Goal: Task Accomplishment & Management: Manage account settings

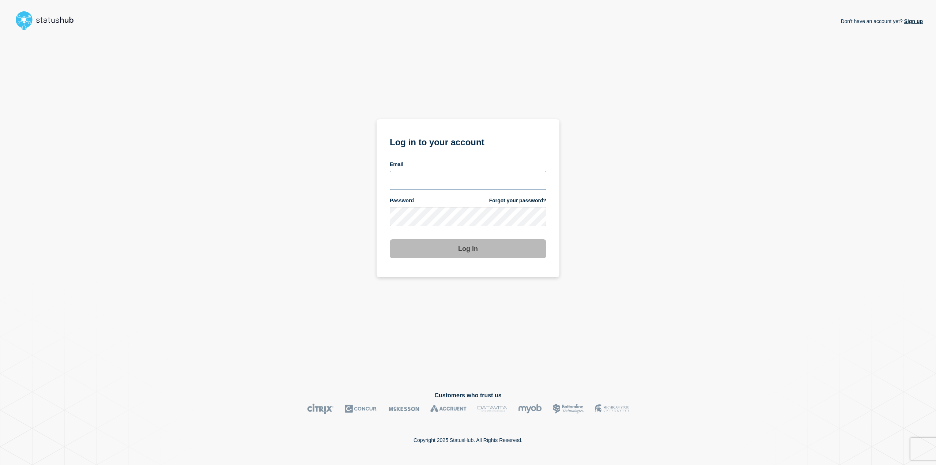
click at [442, 185] on input "email input" at bounding box center [468, 180] width 157 height 19
type input "[EMAIL_ADDRESS][PERSON_NAME][DOMAIN_NAME]"
click at [459, 244] on button "Log in" at bounding box center [468, 248] width 157 height 19
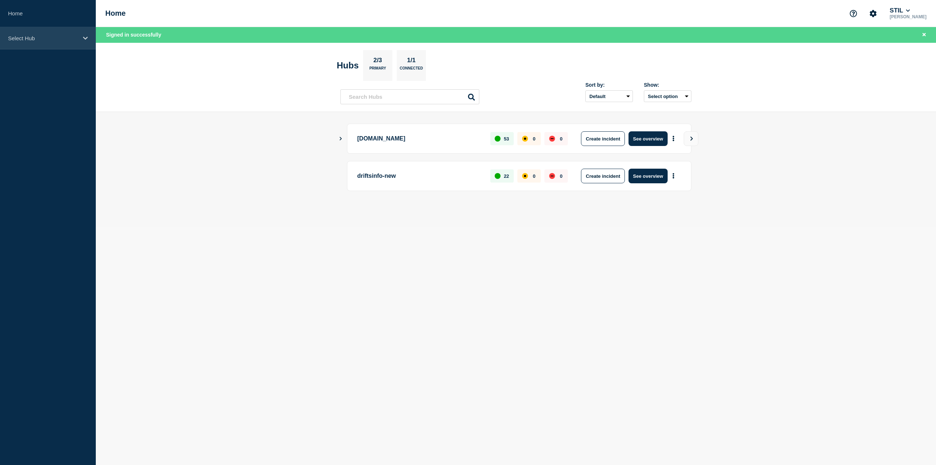
click at [86, 35] on icon at bounding box center [85, 37] width 5 height 5
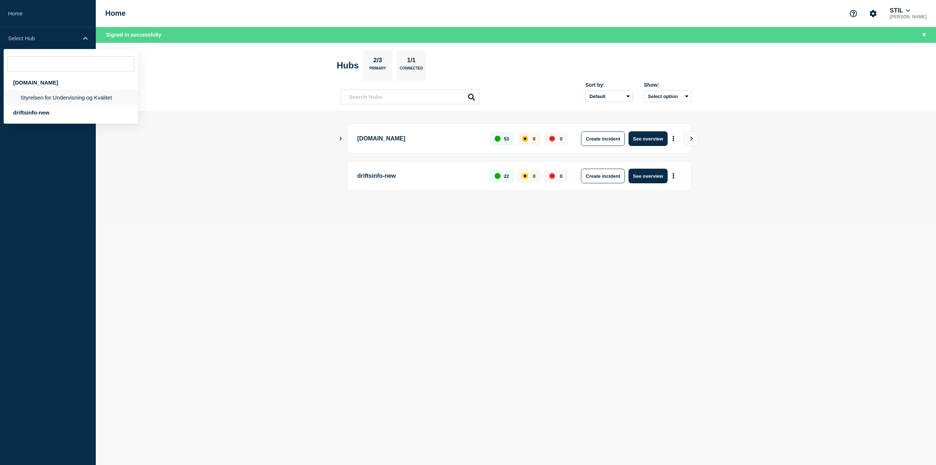
click at [65, 101] on li "Styrelsen for Undervisning og Kvalitet" at bounding box center [71, 97] width 135 height 15
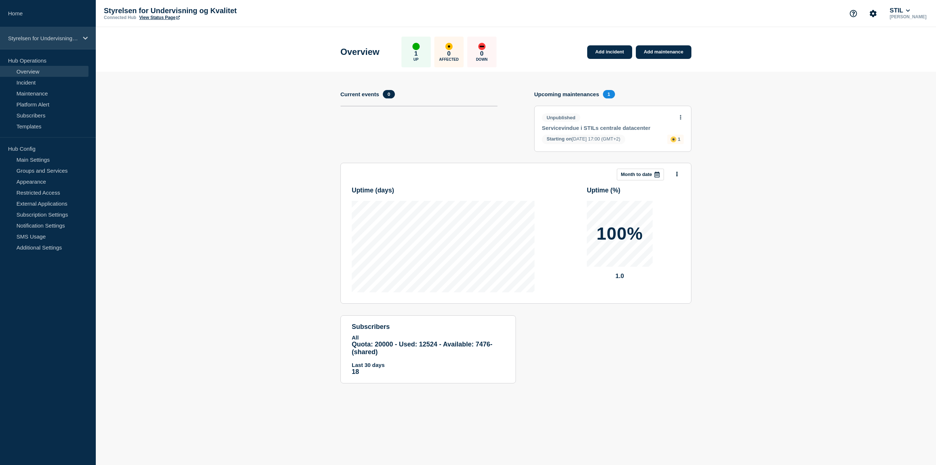
click at [78, 39] on p "Styrelsen for Undervisning og Kvalitet" at bounding box center [43, 38] width 70 height 6
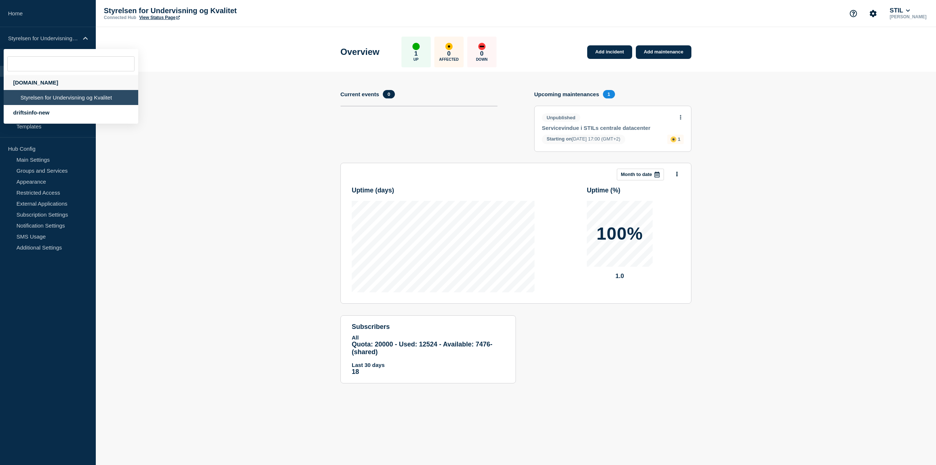
click at [44, 85] on div "driftsinfo.stil.dk" at bounding box center [71, 82] width 135 height 15
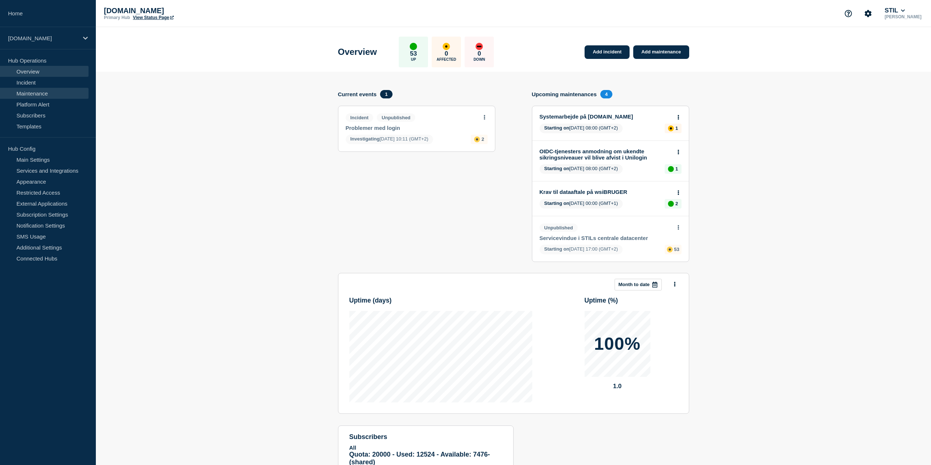
click at [49, 94] on link "Maintenance" at bounding box center [44, 93] width 89 height 11
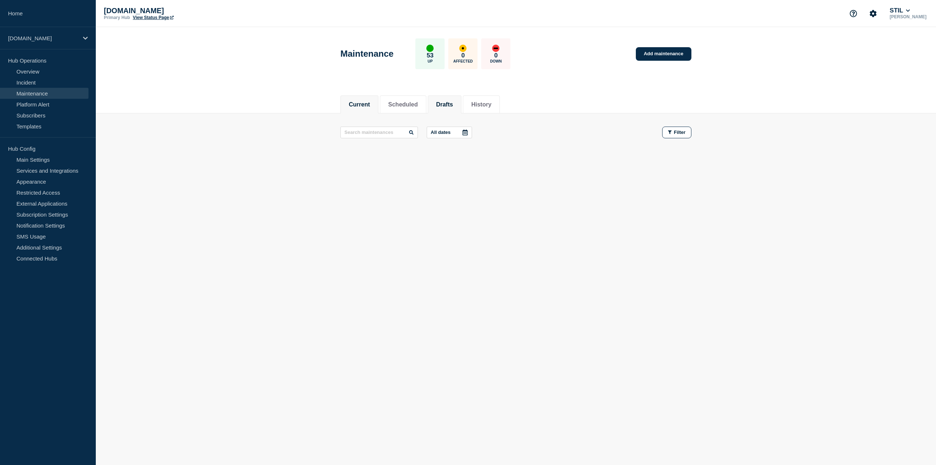
click at [453, 105] on button "Drafts" at bounding box center [444, 104] width 17 height 7
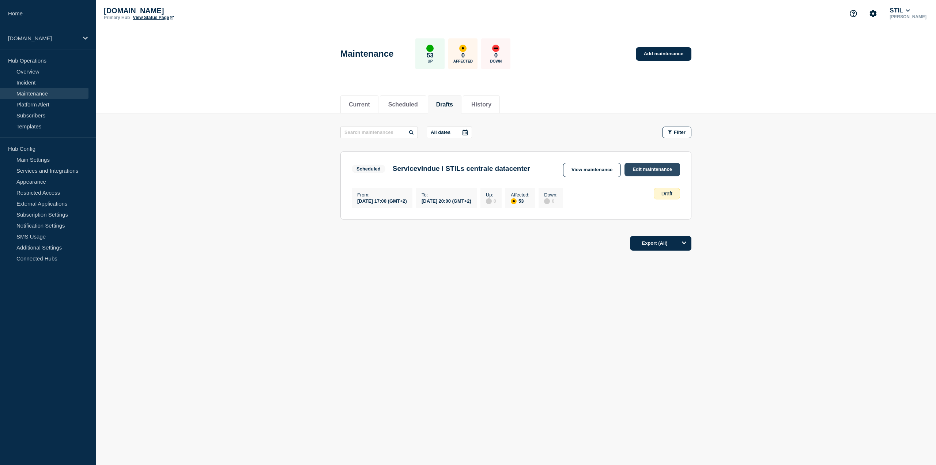
click at [637, 168] on link "Edit maintenance" at bounding box center [653, 170] width 56 height 14
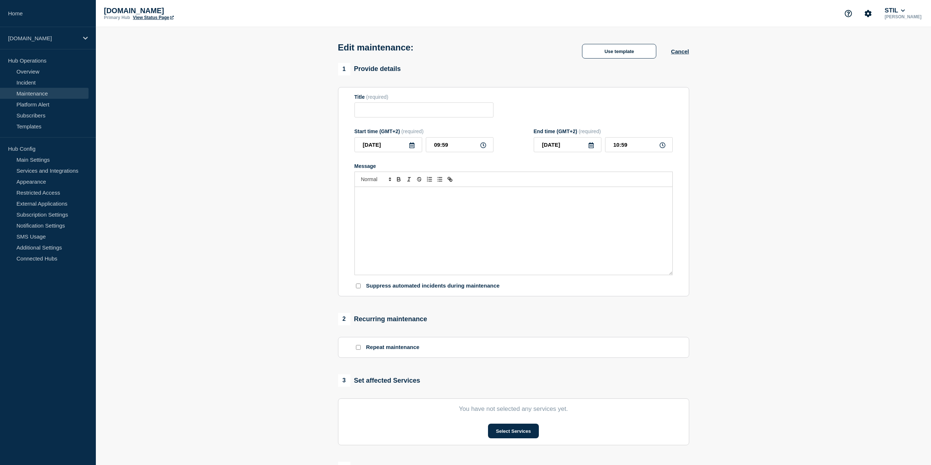
type input "Servicevindue i STILs centrale datacenter"
type input "2025-10-08"
type input "17:00"
type input "2025-10-08"
type input "20:00"
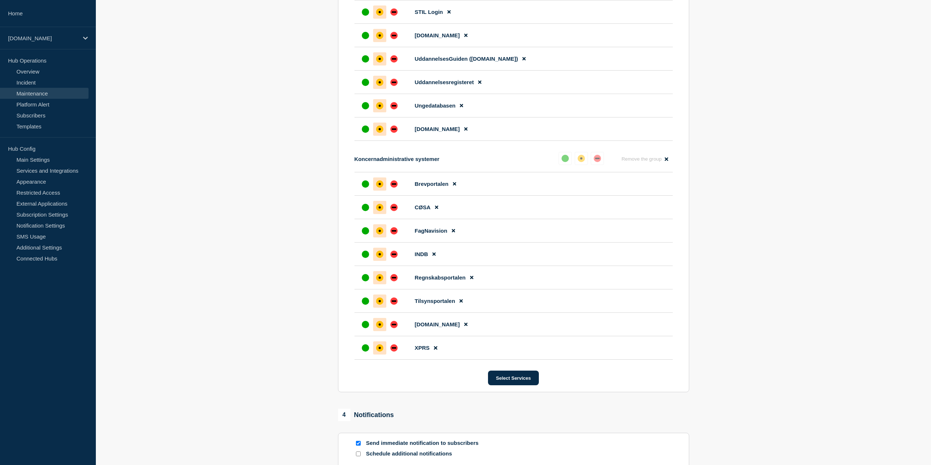
scroll to position [1573, 0]
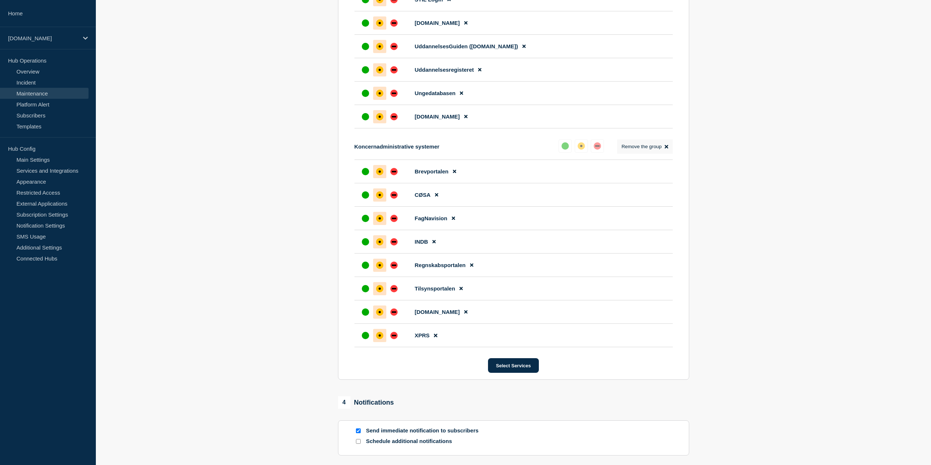
click at [670, 154] on button "Remove the group Remove" at bounding box center [645, 146] width 56 height 14
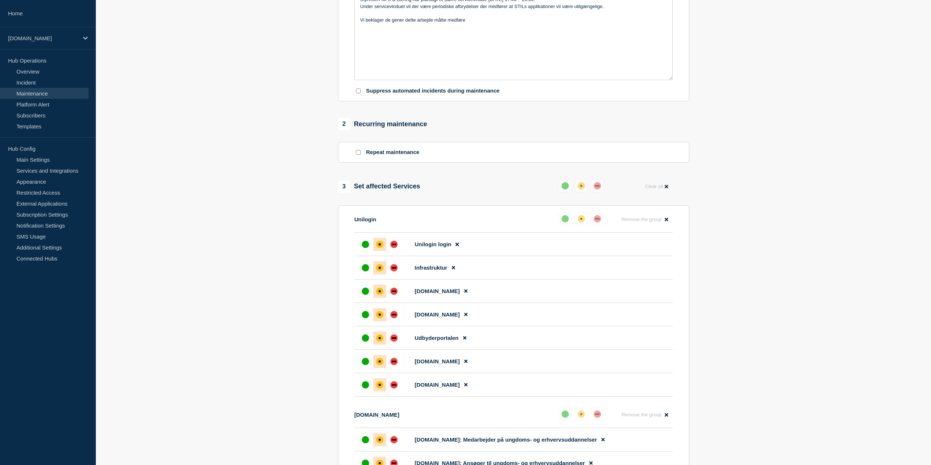
scroll to position [47, 0]
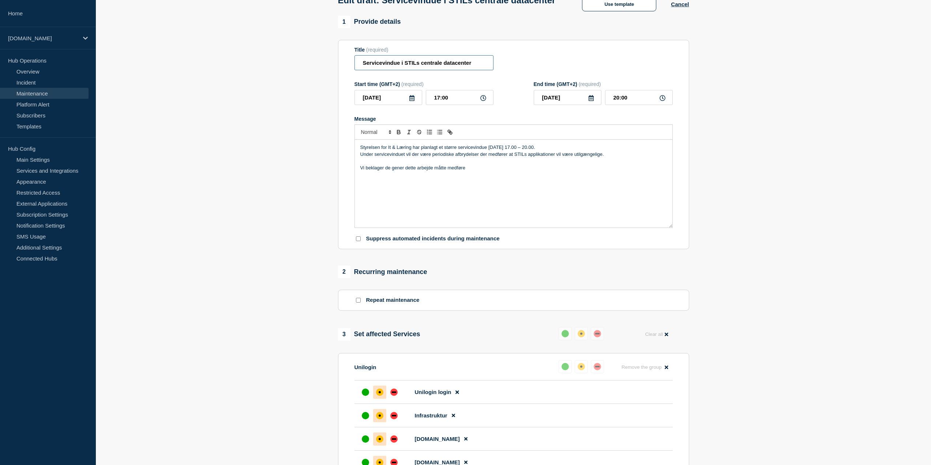
drag, startPoint x: 421, startPoint y: 75, endPoint x: 473, endPoint y: 74, distance: 51.6
click at [473, 70] on input "Servicevindue i STILs centrale datacenter" at bounding box center [423, 62] width 139 height 15
click at [489, 151] on p "Styrelsen for It & Læring har planlagt et større servicevindue onsdag den 8. ok…" at bounding box center [513, 147] width 306 height 7
drag, startPoint x: 540, startPoint y: 160, endPoint x: 623, endPoint y: 158, distance: 83.4
click at [623, 158] on div "Styrelsen for It & Læring har planlagt et større servicevindue i det centrale d…" at bounding box center [513, 184] width 317 height 88
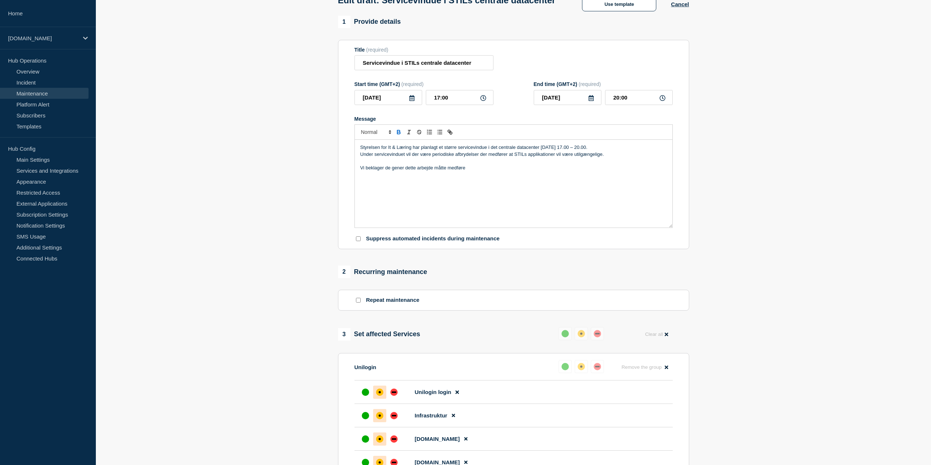
click at [399, 134] on icon "Toggle bold text" at bounding box center [398, 133] width 3 height 2
click at [537, 205] on div "Styrelsen for It & Læring har planlagt et større servicevindue i det centrale d…" at bounding box center [513, 184] width 317 height 88
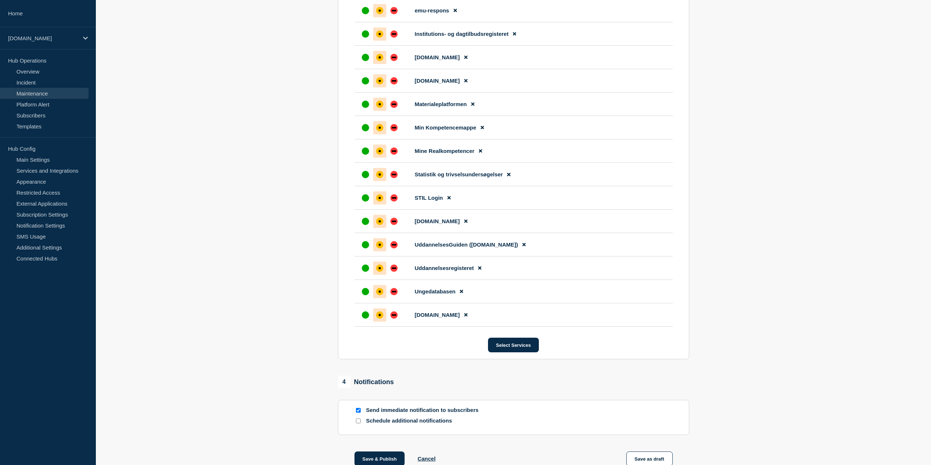
scroll to position [1437, 0]
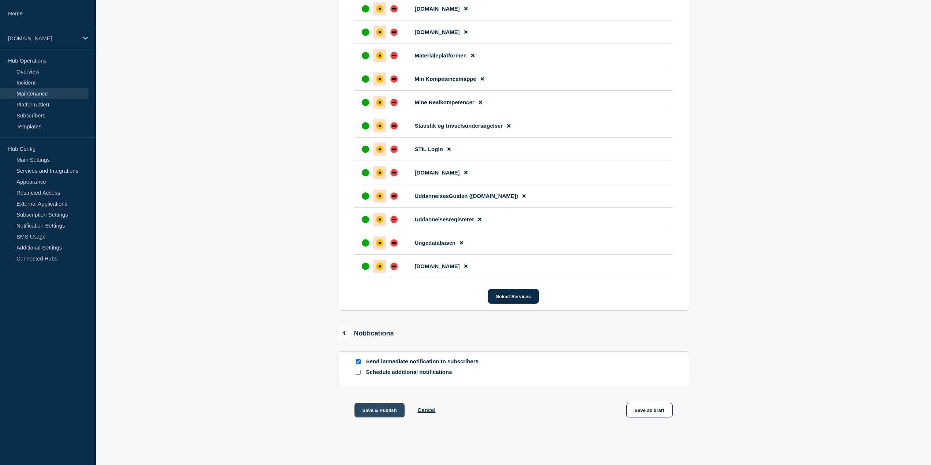
click at [387, 412] on button "Save & Publish" at bounding box center [379, 410] width 50 height 15
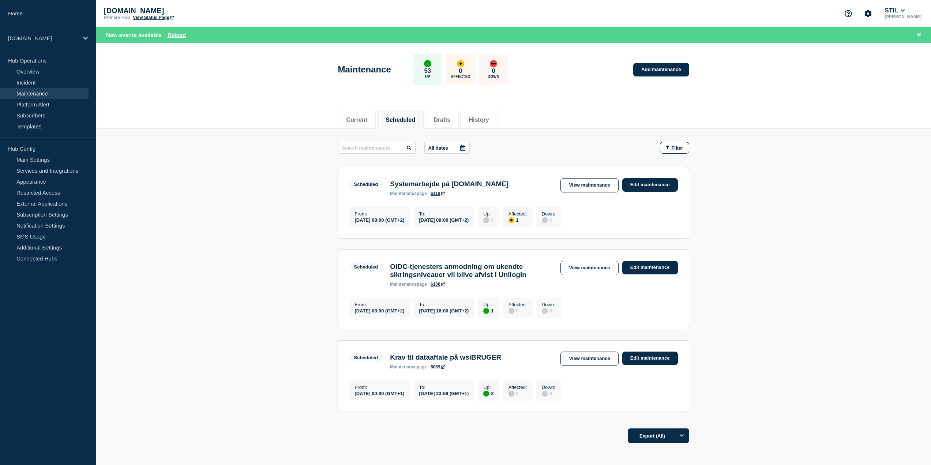
click at [219, 77] on header "Maintenance 53 Up 0 Affected 0 Down Add maintenance" at bounding box center [513, 73] width 835 height 61
click at [440, 116] on li "Drafts" at bounding box center [442, 120] width 34 height 18
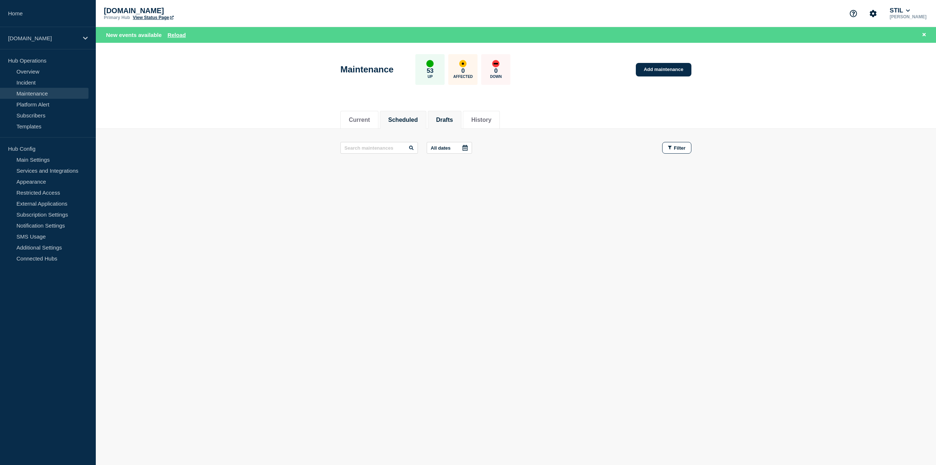
click at [409, 118] on button "Scheduled" at bounding box center [403, 120] width 30 height 7
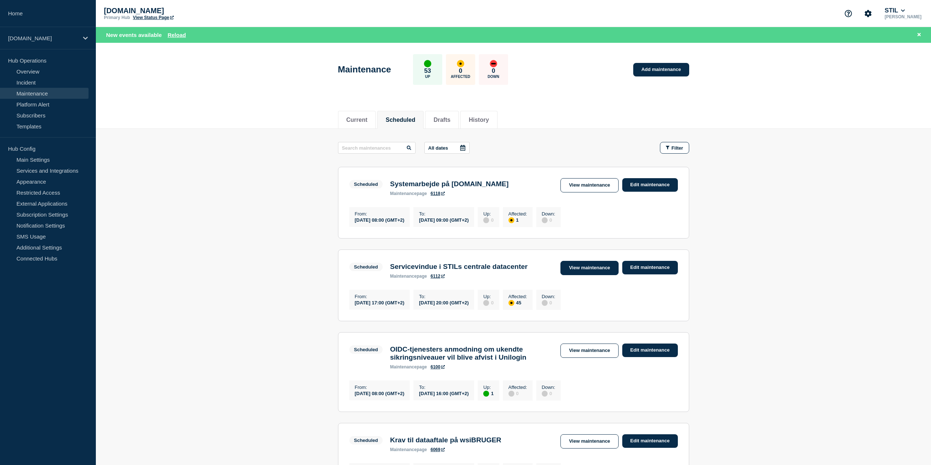
click at [584, 272] on link "View maintenance" at bounding box center [589, 268] width 58 height 14
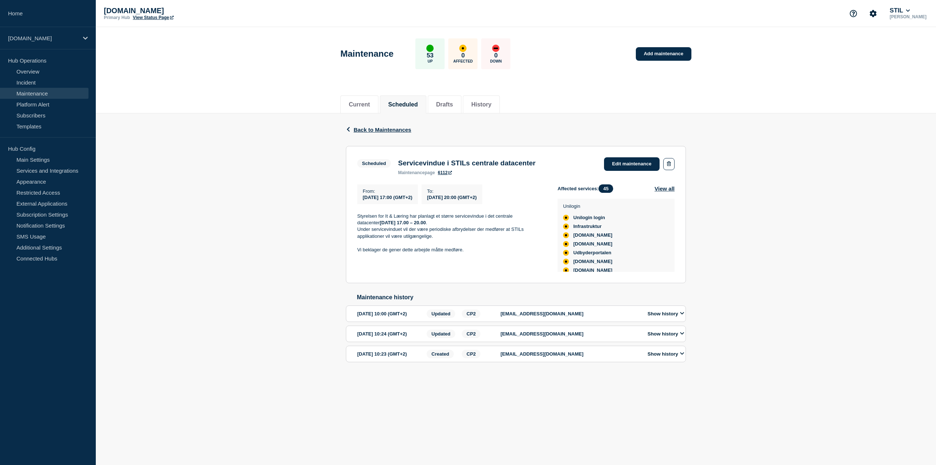
click at [155, 16] on link "View Status Page" at bounding box center [153, 17] width 41 height 5
